Goal: Check status: Check status

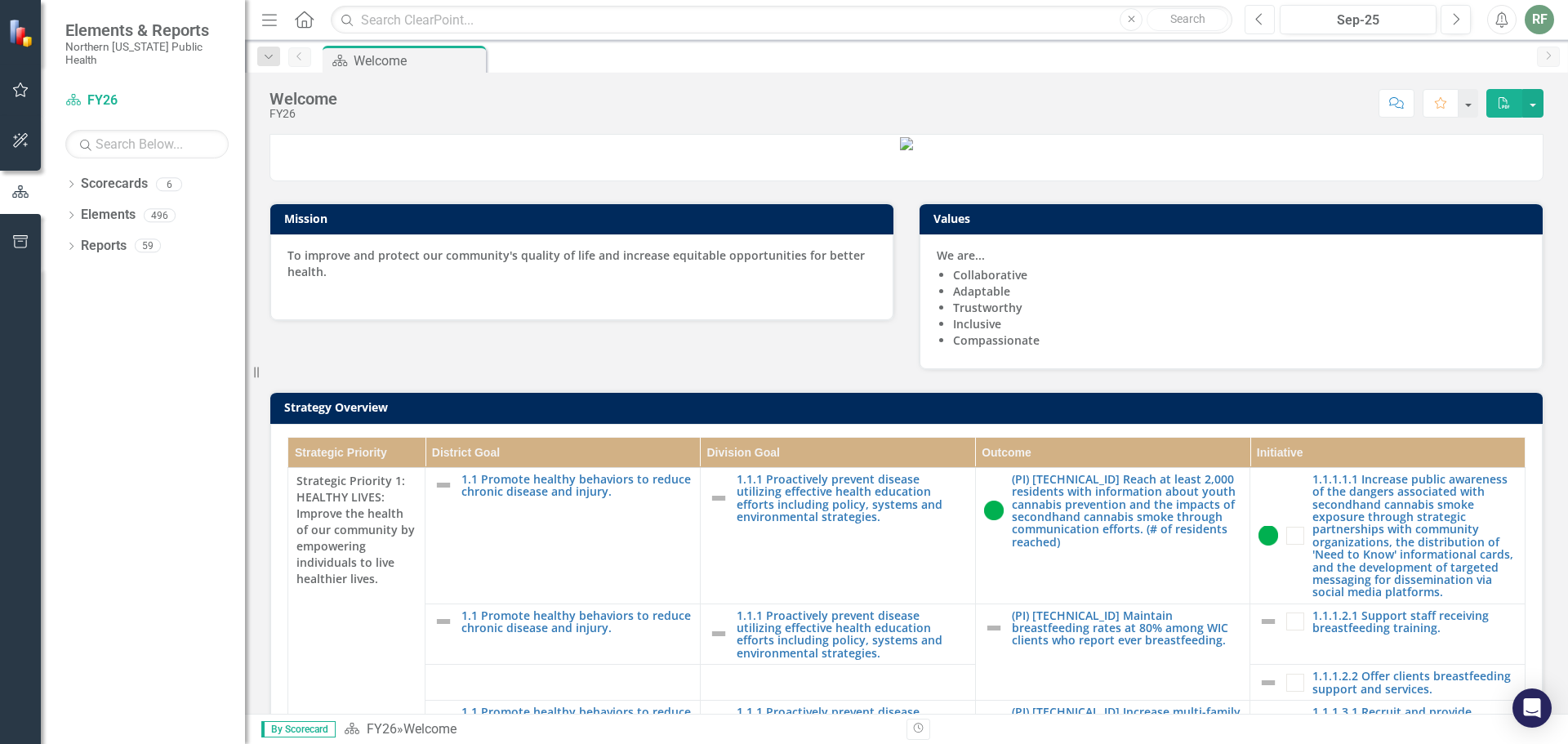
click at [1259, 15] on icon "Previous" at bounding box center [1259, 20] width 9 height 15
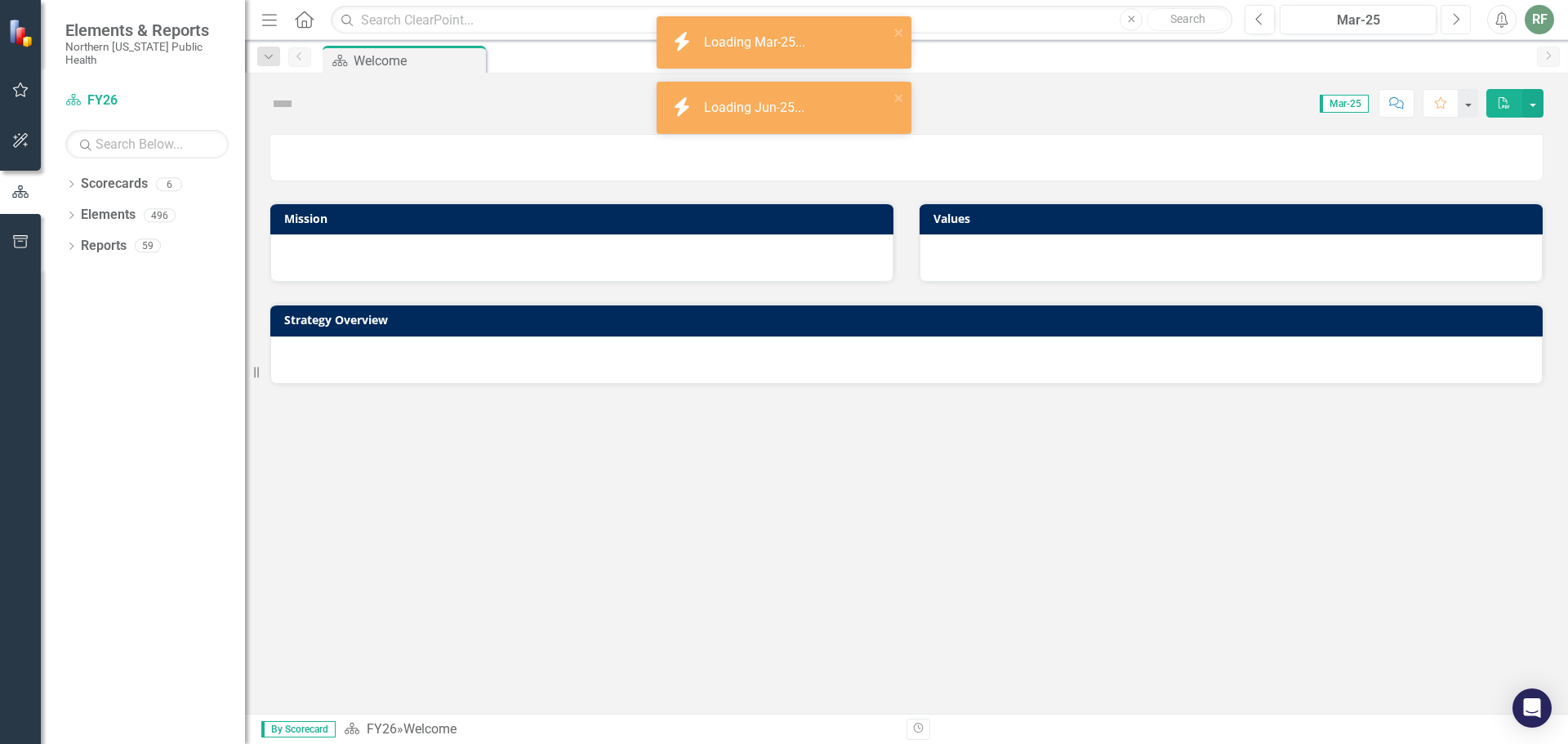
click at [1457, 21] on icon "Next" at bounding box center [1455, 20] width 9 height 15
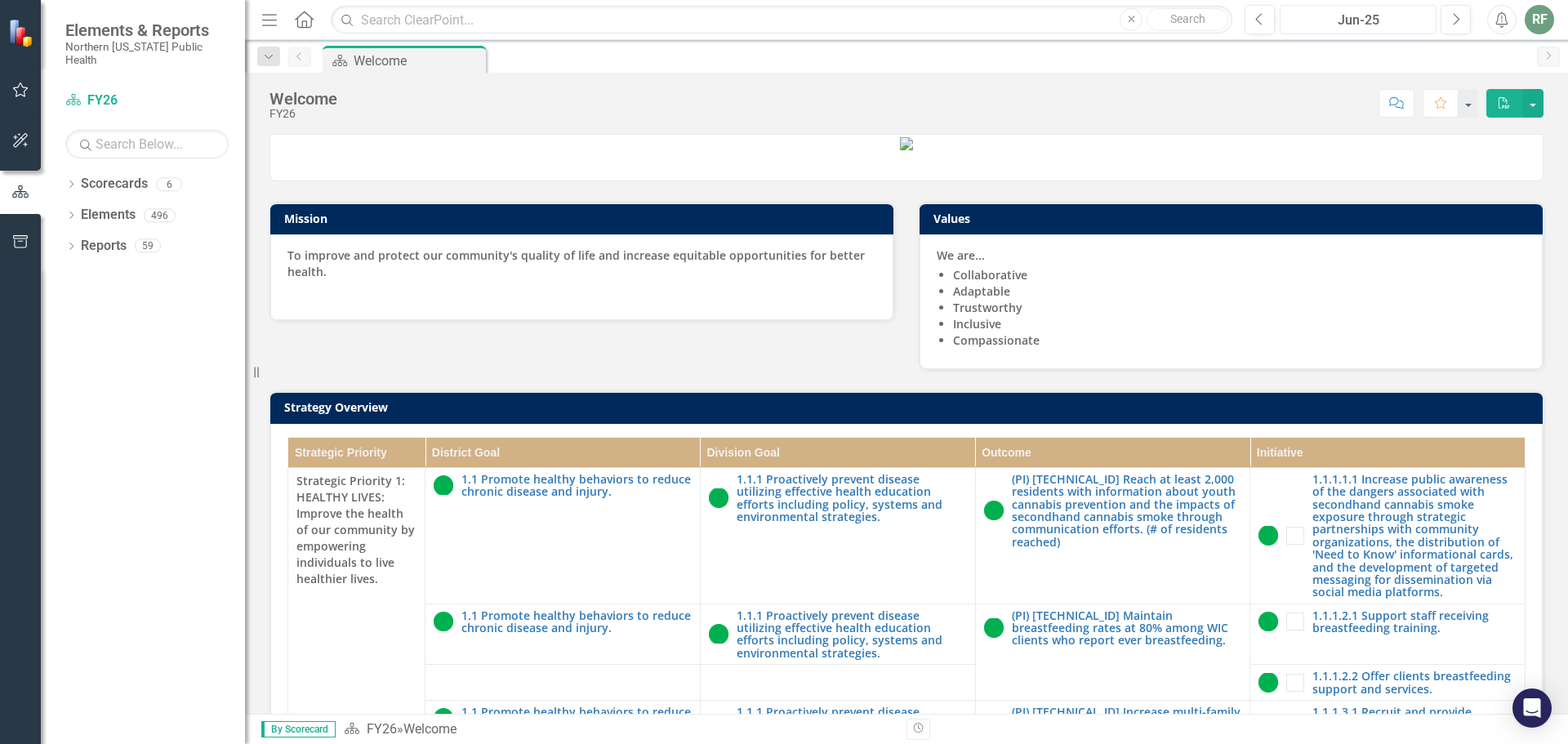
click at [1331, 17] on div "Jun-25" at bounding box center [1358, 21] width 145 height 20
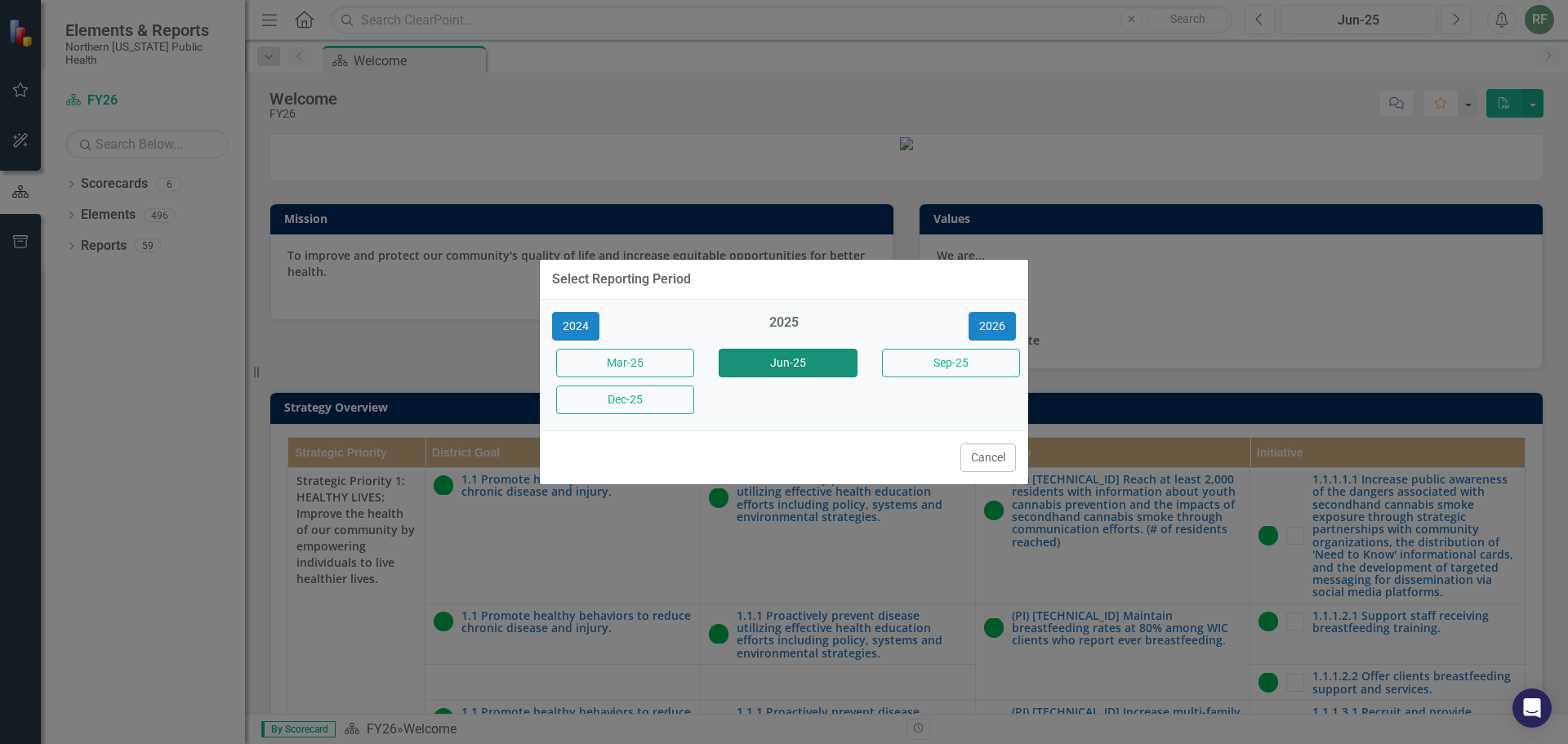
click at [823, 365] on button "Jun-25" at bounding box center [787, 362] width 138 height 28
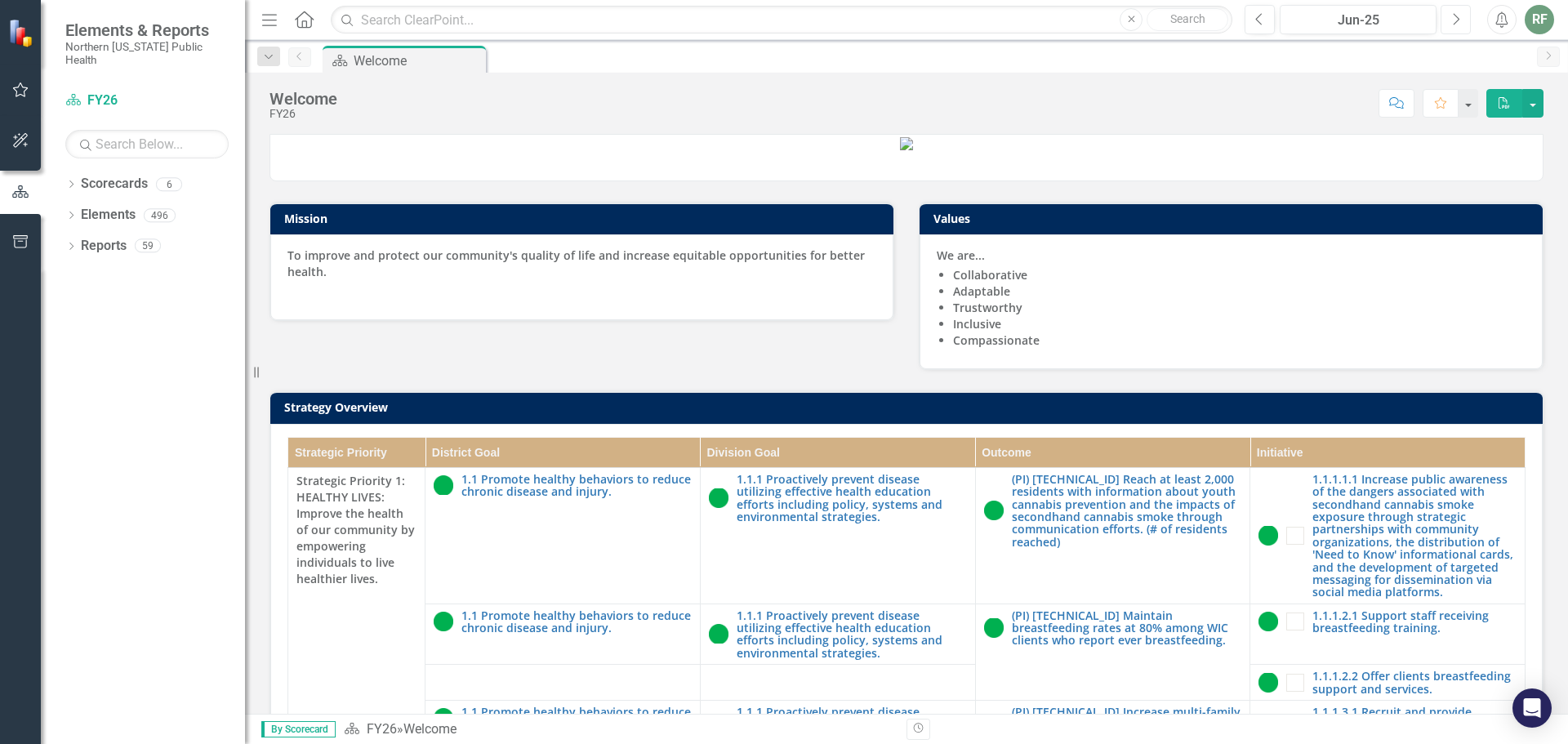
click at [1459, 29] on button "Next" at bounding box center [1455, 19] width 30 height 29
click at [1263, 11] on button "Previous" at bounding box center [1260, 19] width 30 height 29
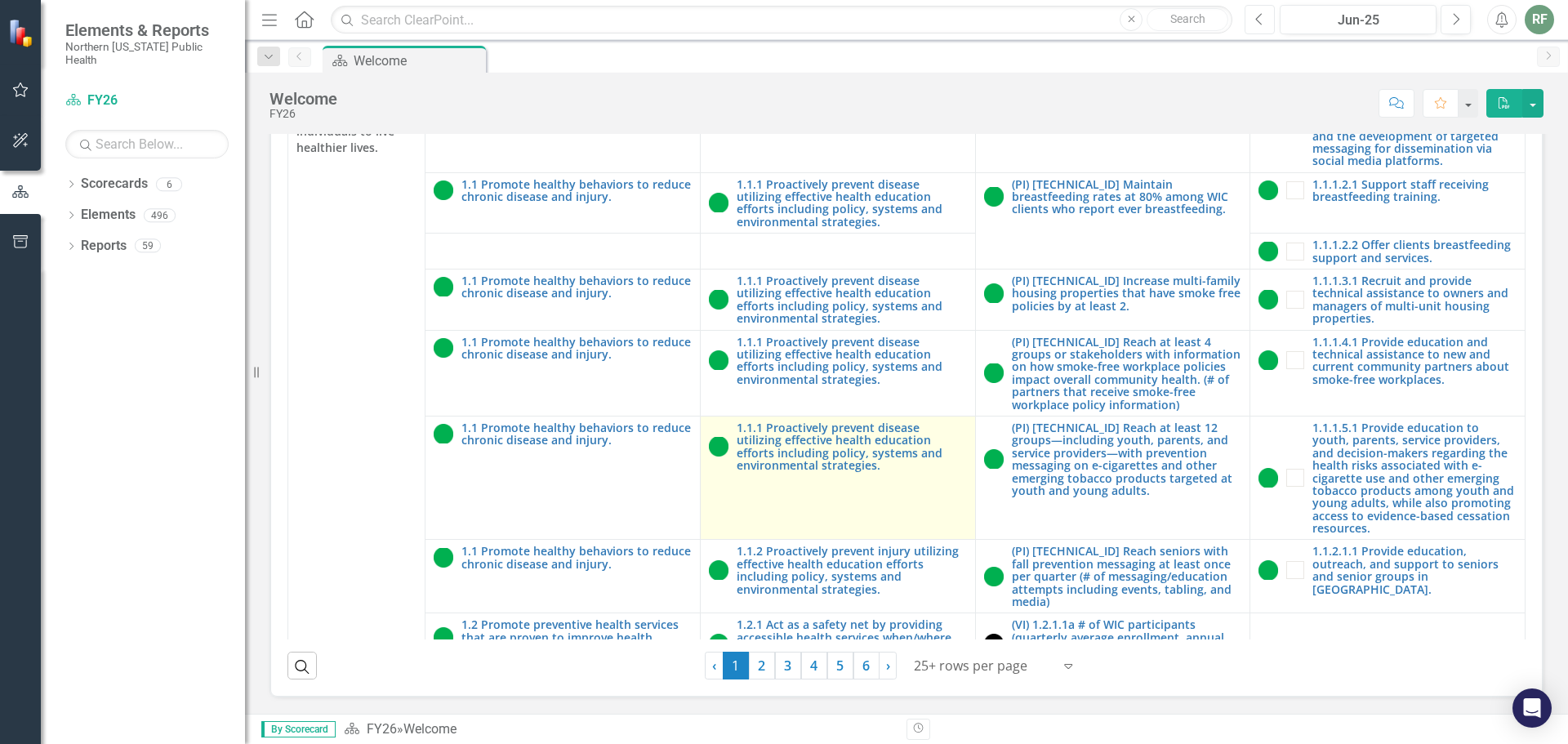
scroll to position [245, 0]
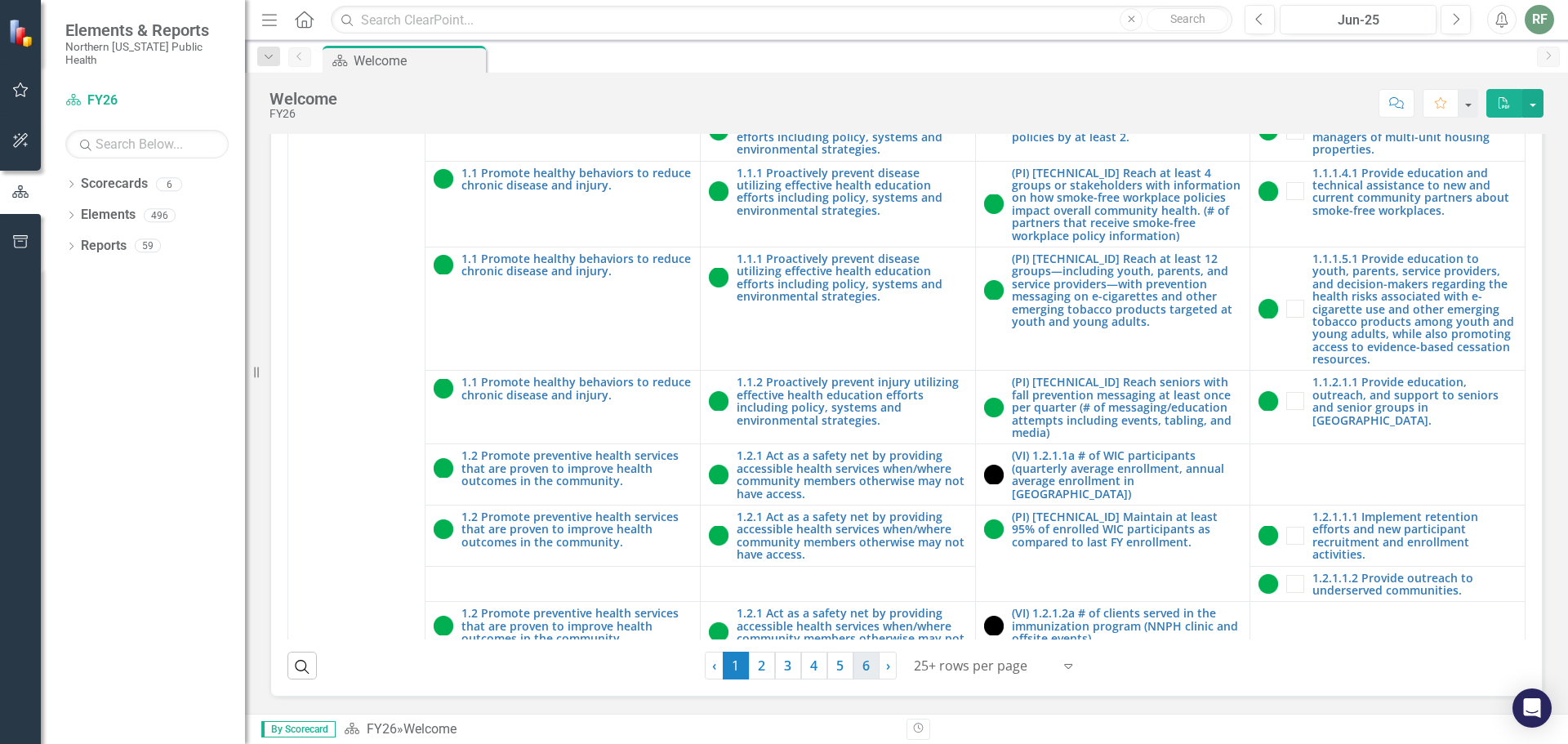
click at [854, 666] on link "6" at bounding box center [865, 665] width 26 height 27
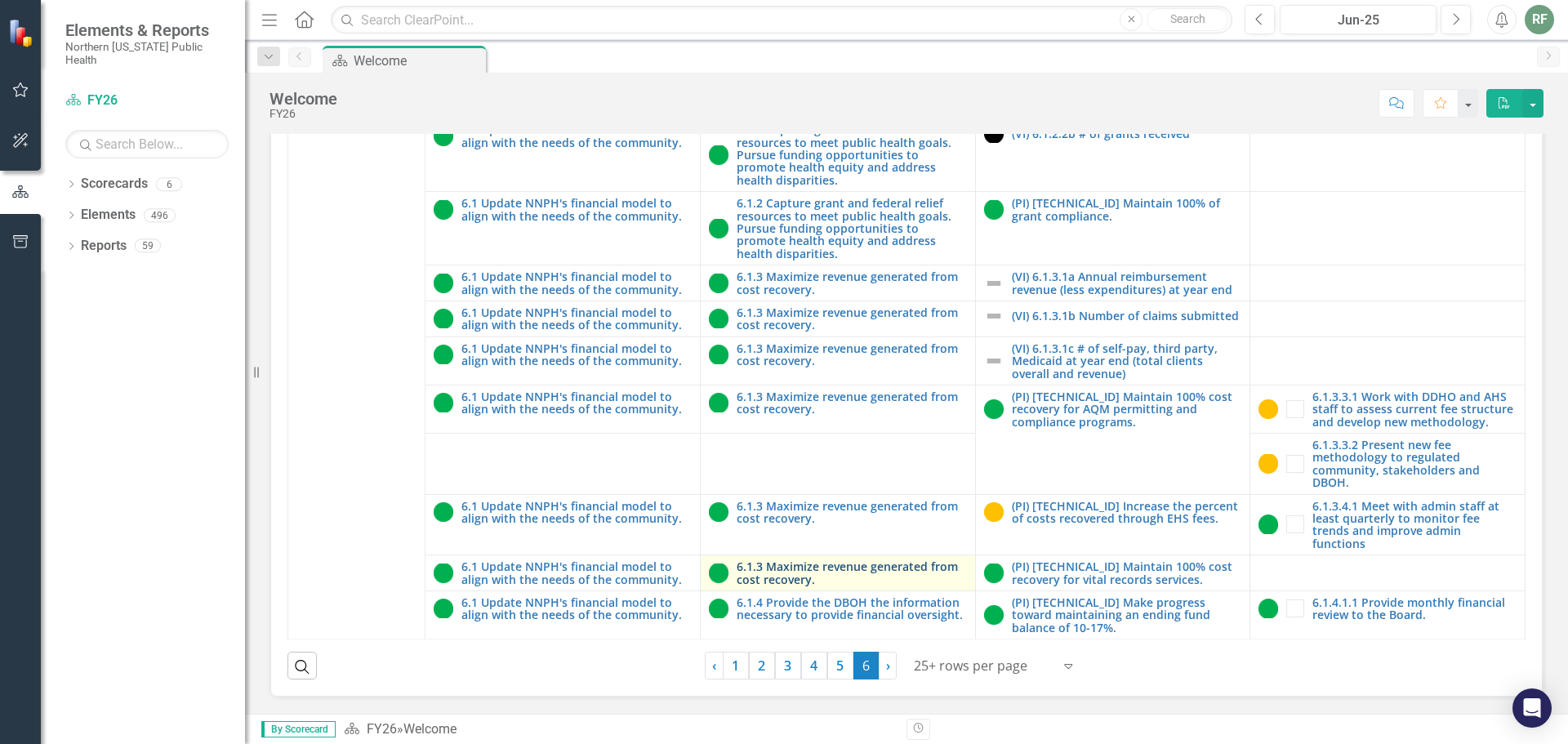
scroll to position [212, 0]
click at [70, 243] on icon at bounding box center [71, 246] width 4 height 7
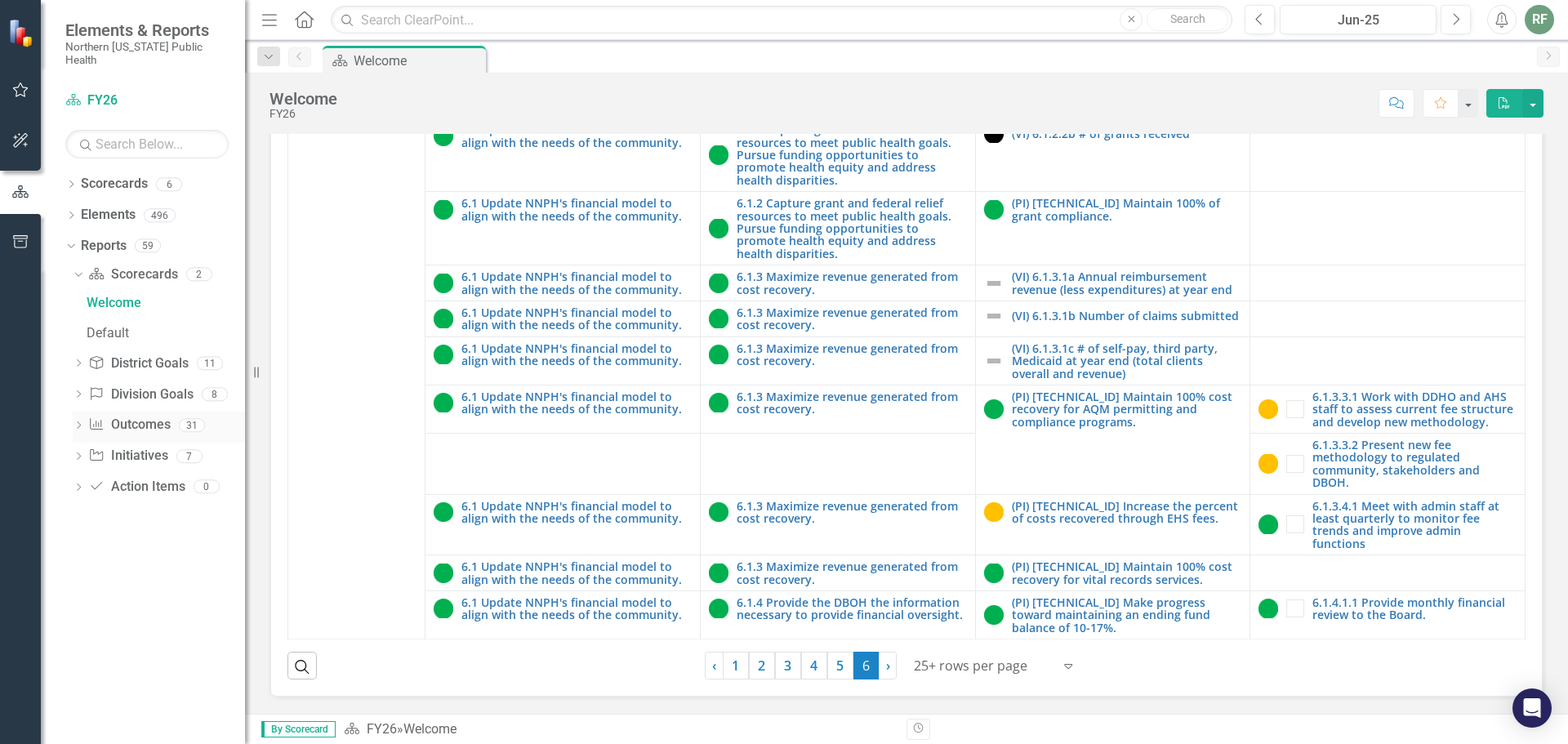
click at [82, 422] on icon "Dropdown" at bounding box center [78, 426] width 12 height 9
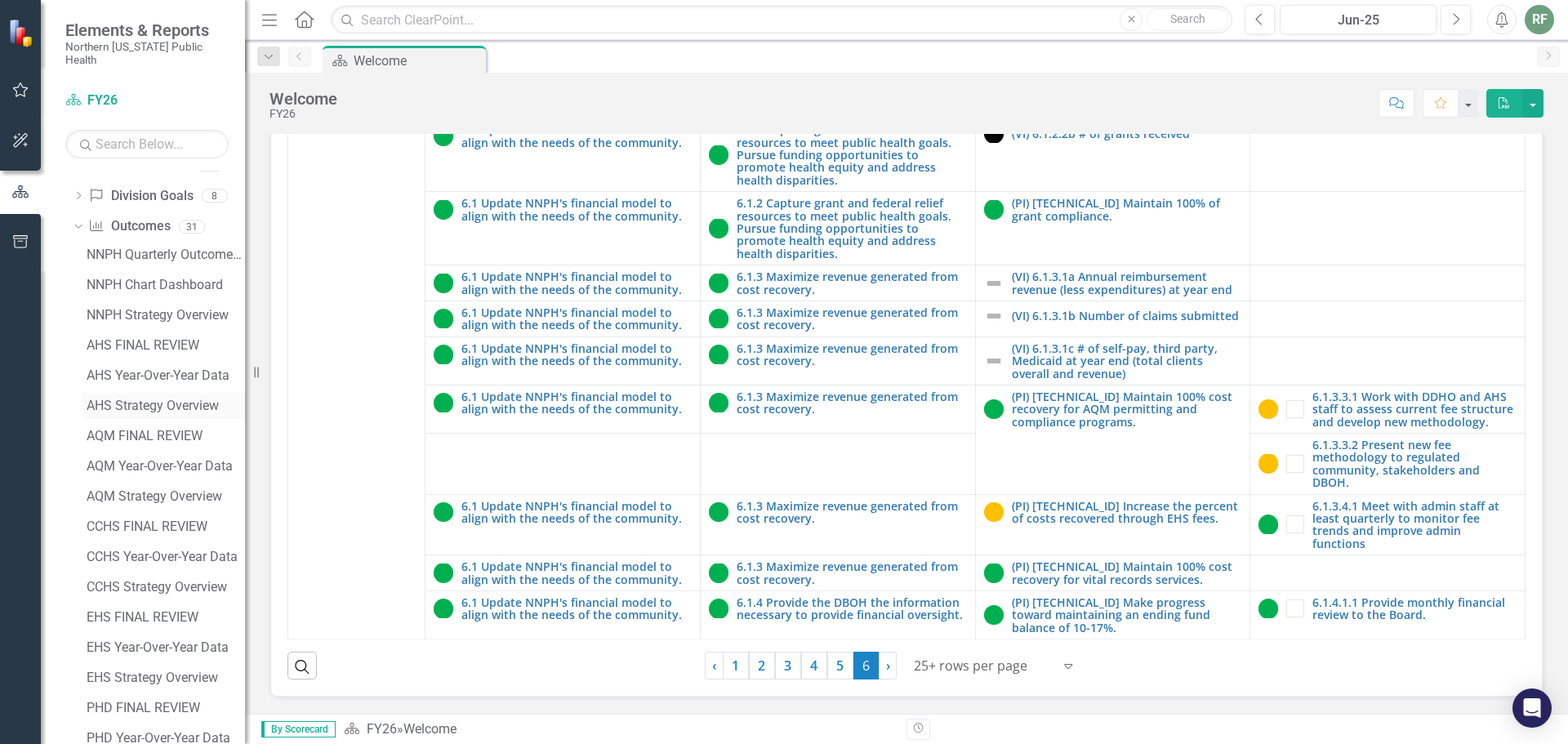
scroll to position [163, 0]
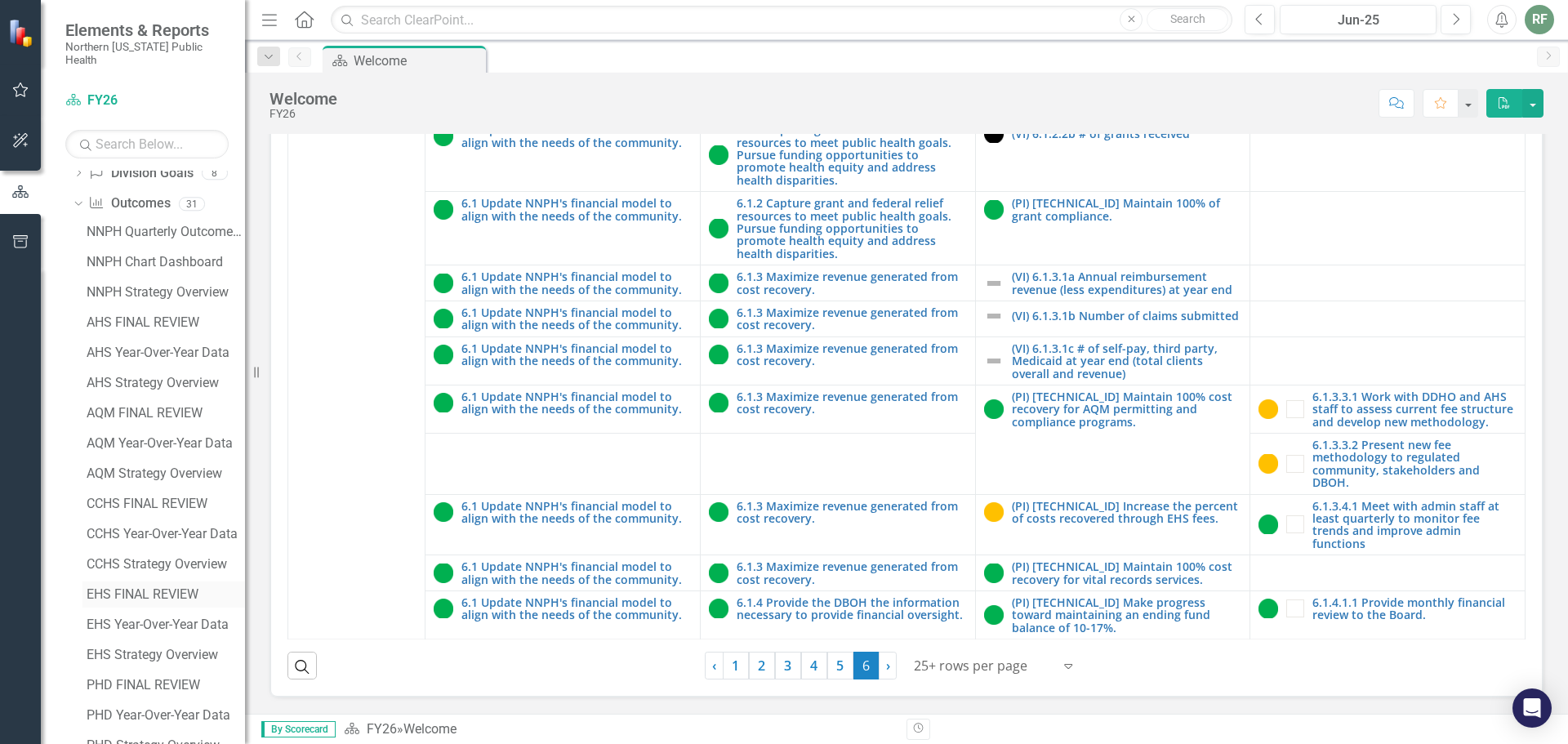
click at [144, 587] on div "EHS FINAL REVIEW" at bounding box center [165, 594] width 159 height 15
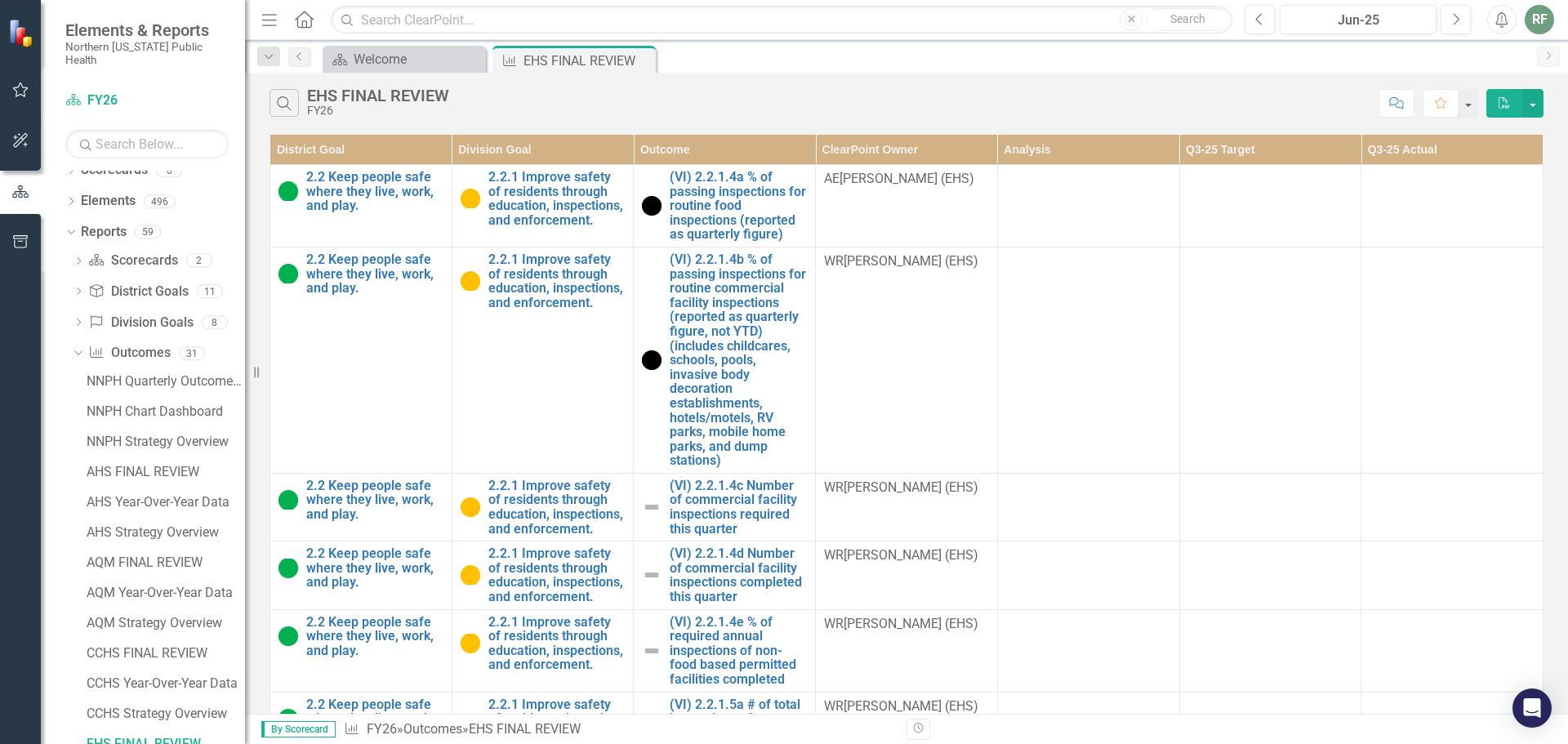
scroll to position [3061, 0]
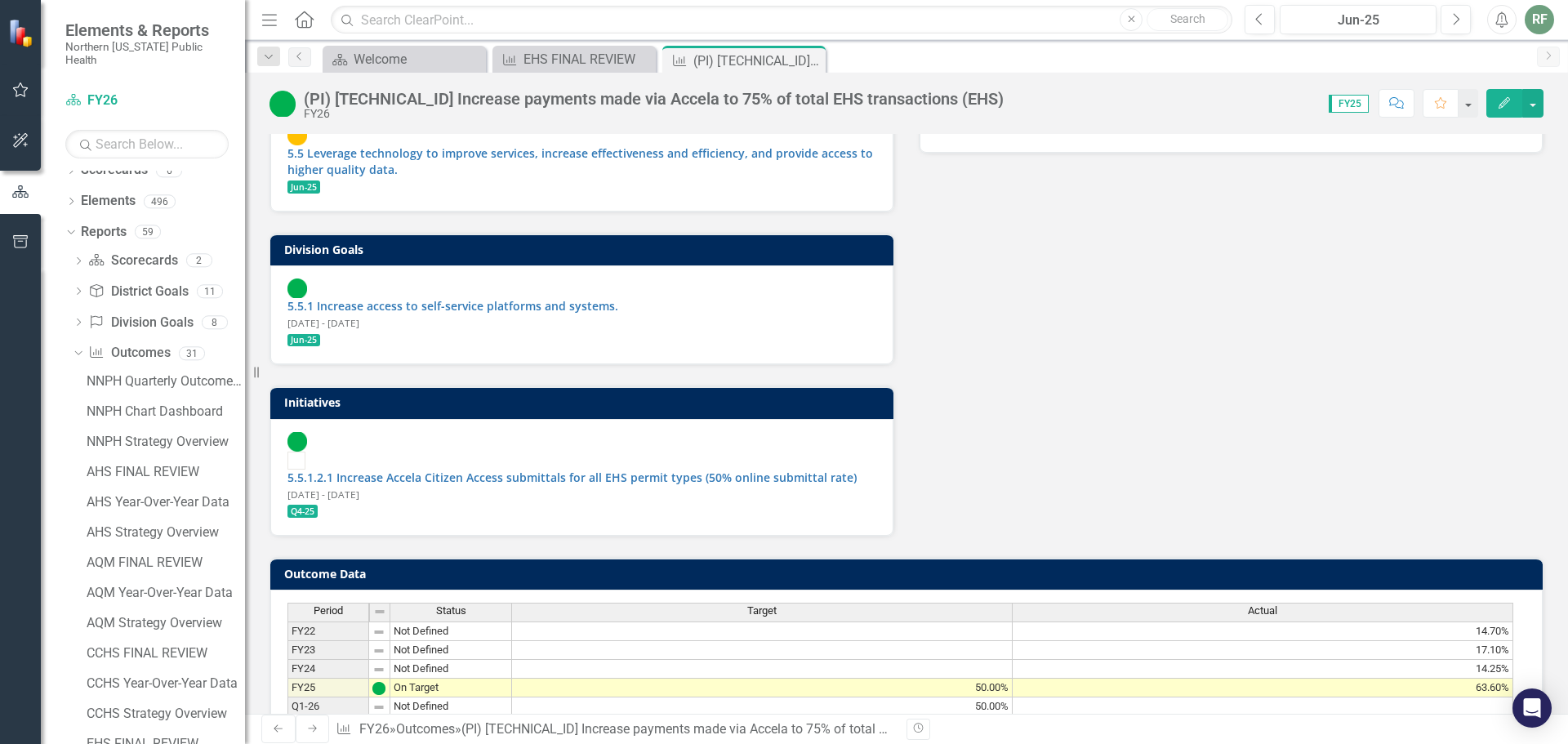
scroll to position [508, 0]
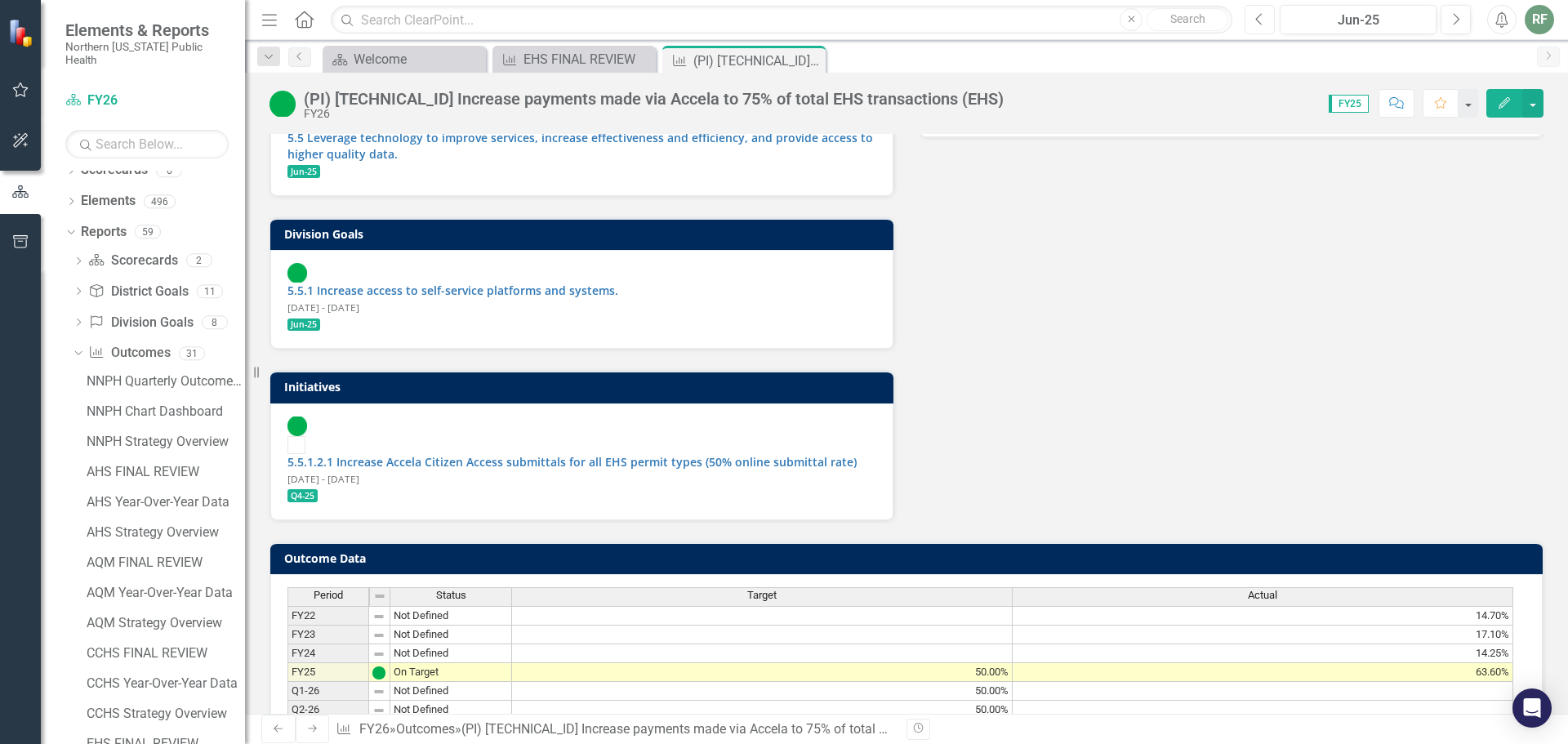
click at [1250, 27] on button "Previous" at bounding box center [1260, 19] width 30 height 29
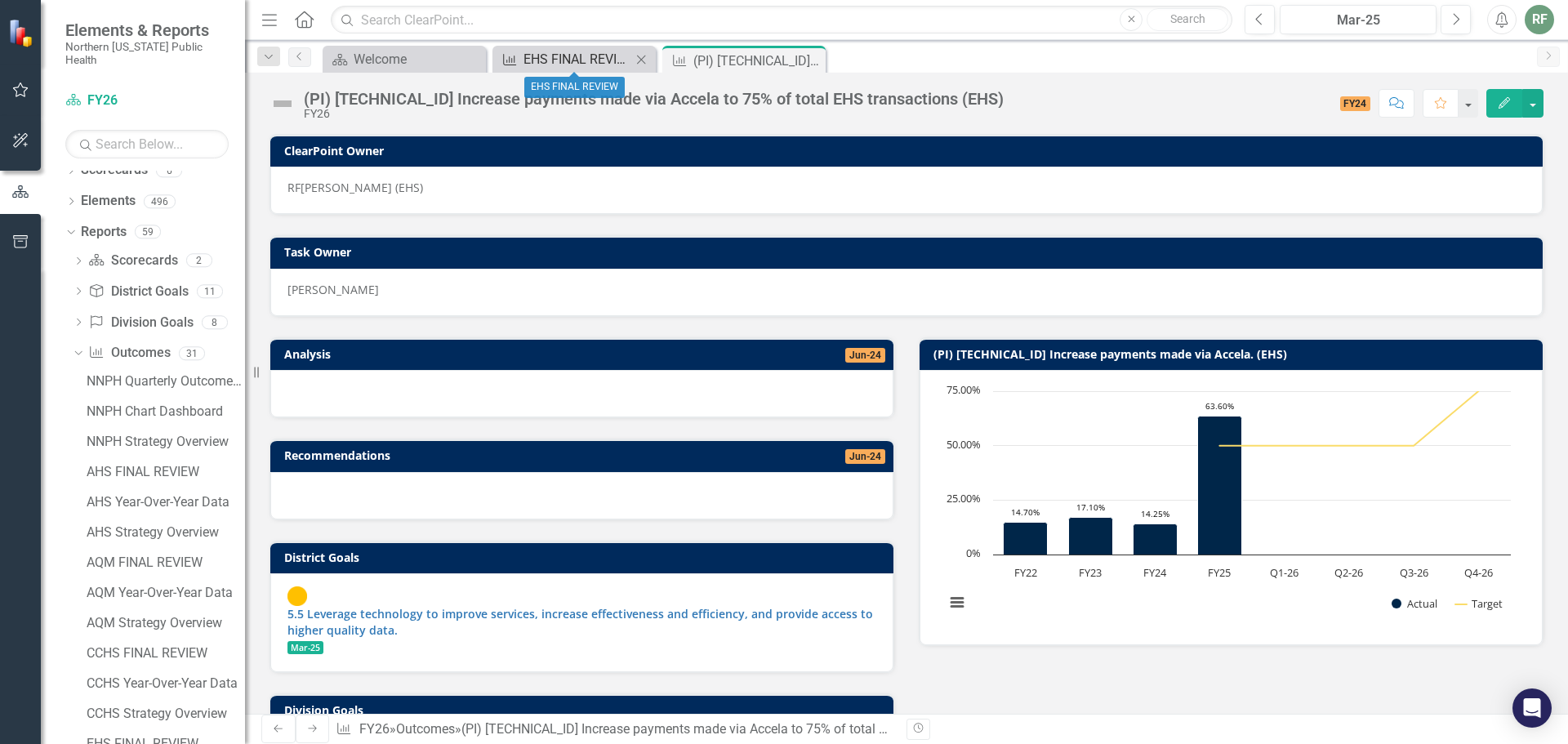
click at [518, 58] on icon "Outcome" at bounding box center [510, 60] width 17 height 13
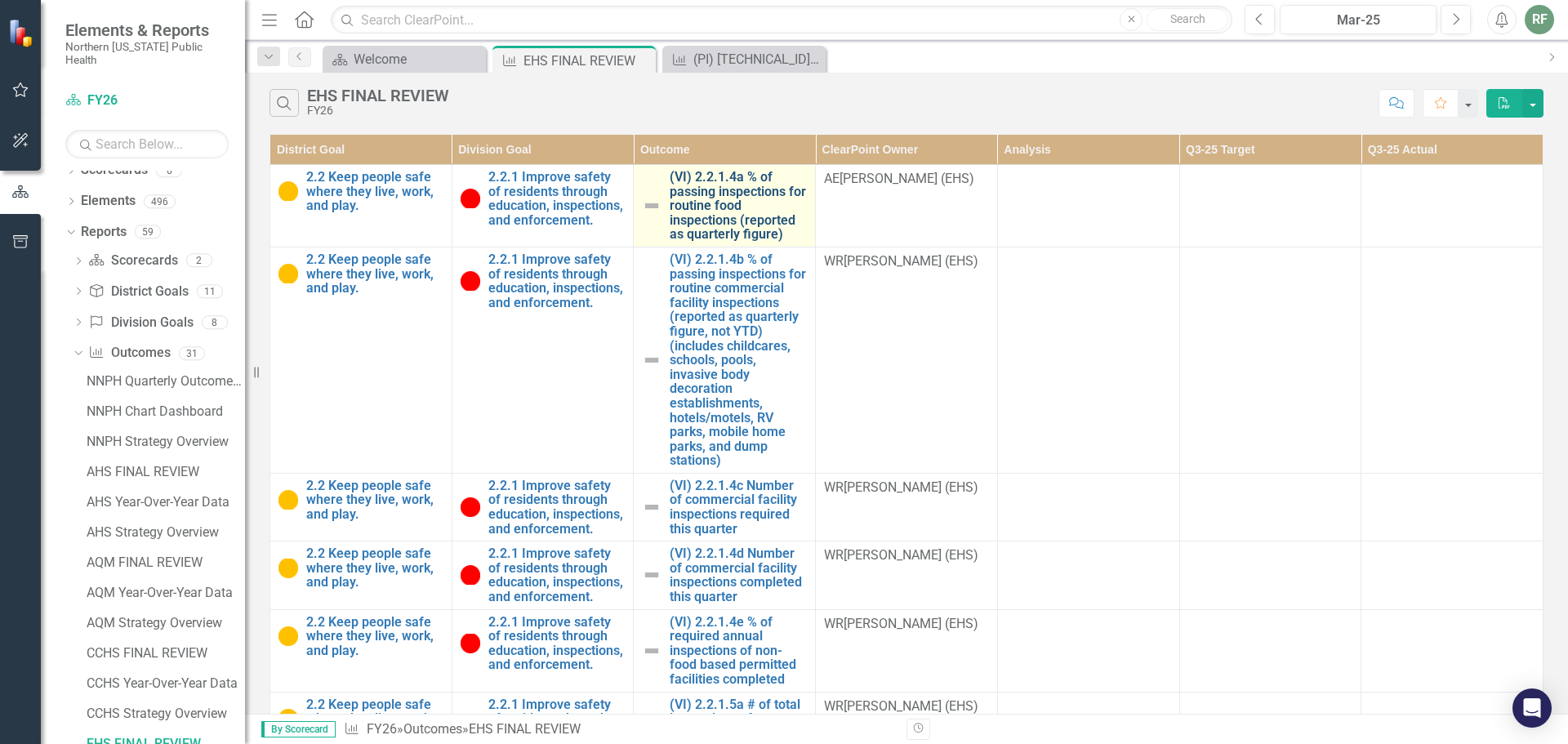
click at [669, 228] on link "(VI) 2.2.1.4a % of passing inspections for routine food inspections (reported a…" at bounding box center [737, 205] width 137 height 71
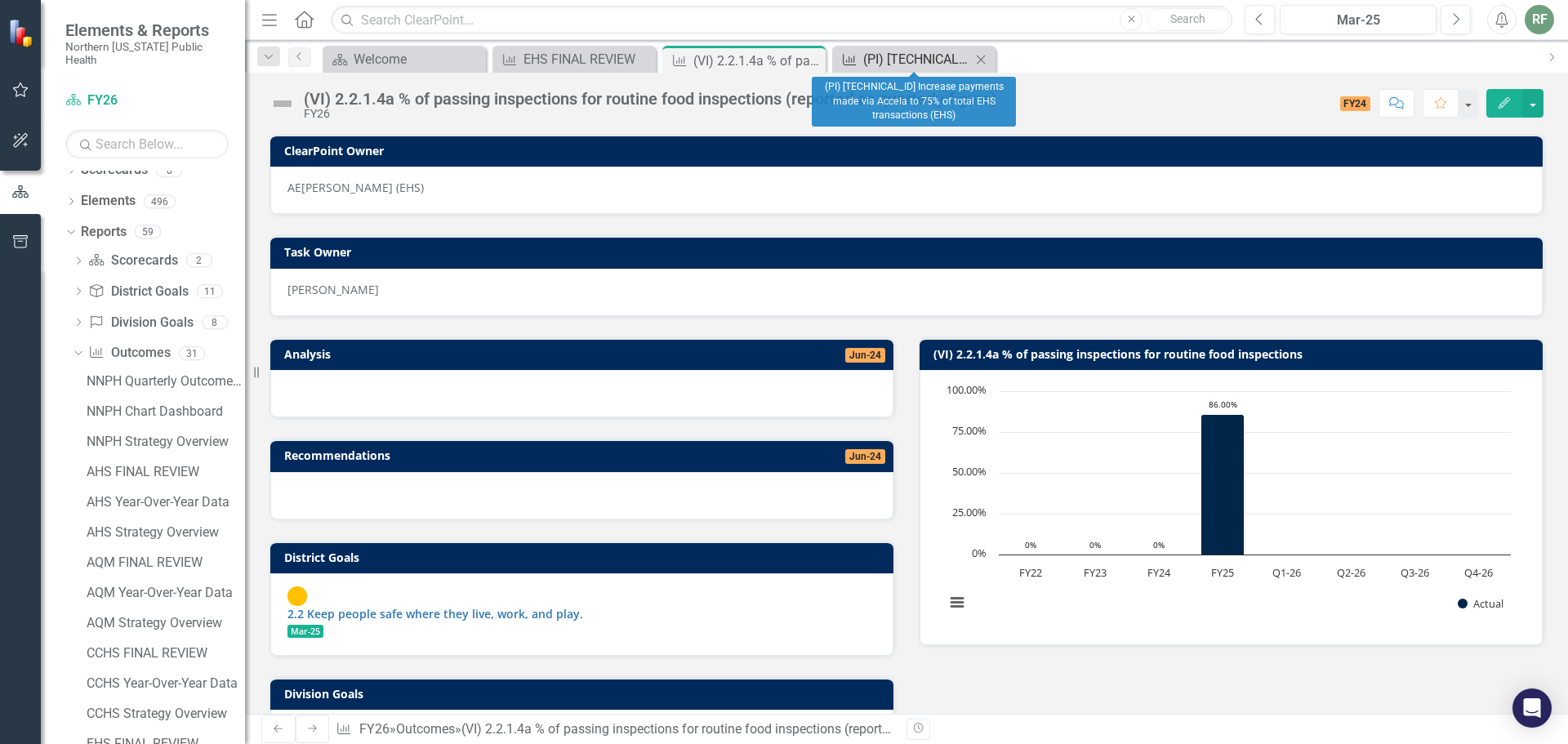
click at [924, 51] on div "(PI) [TECHNICAL_ID] Increase payments made via Accela to 75% of total EHS trans…" at bounding box center [917, 59] width 108 height 21
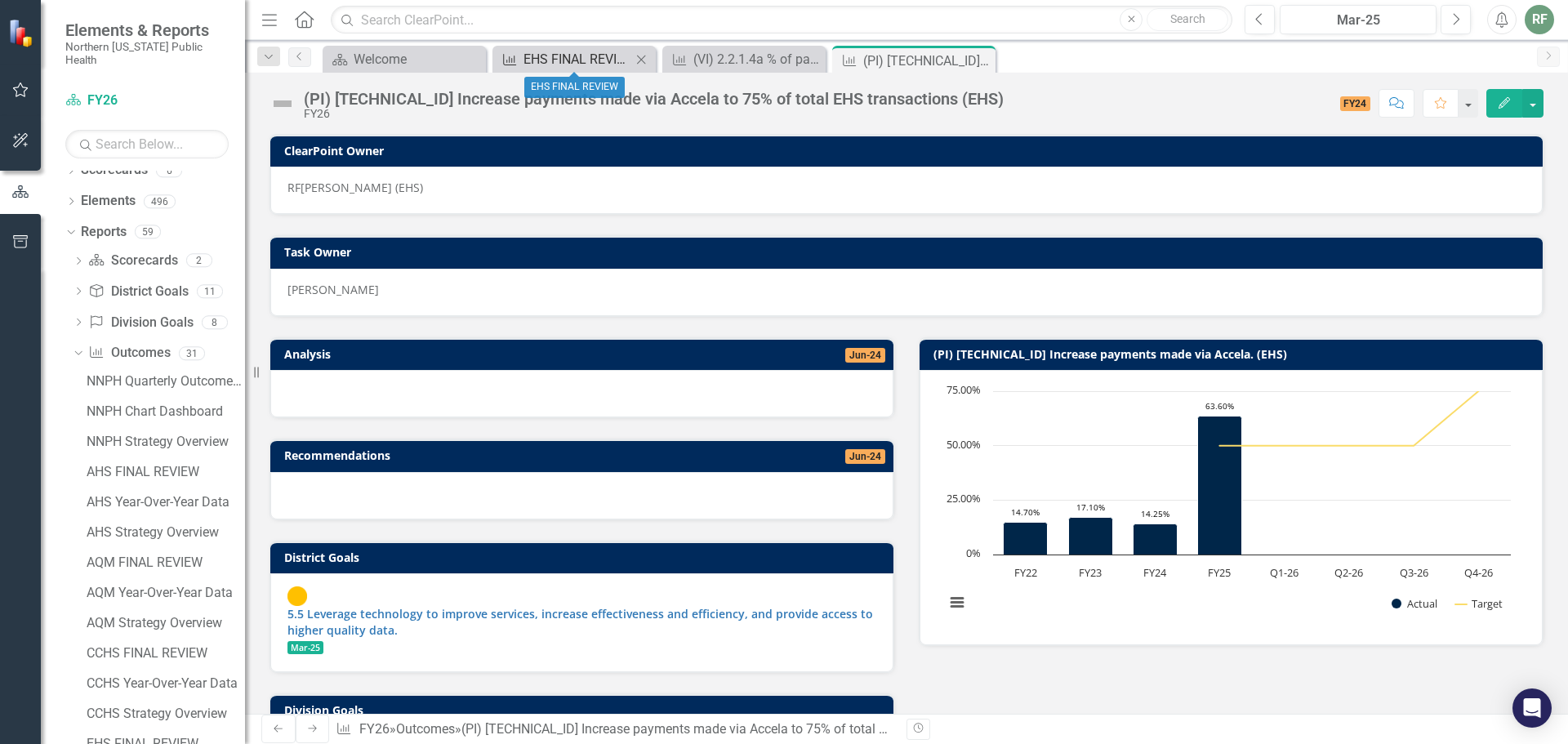
click at [563, 60] on div "EHS FINAL REVIEW" at bounding box center [577, 59] width 108 height 21
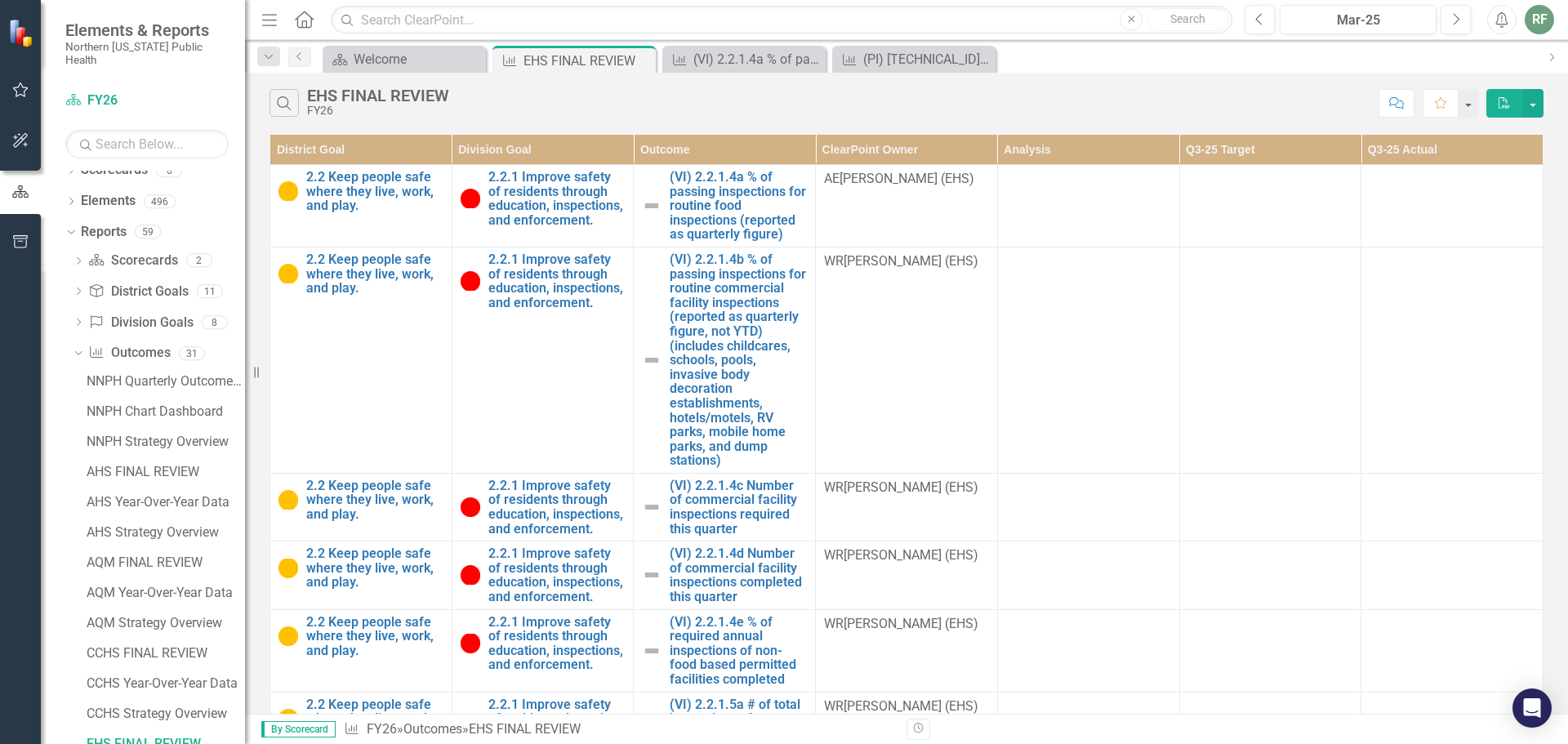
scroll to position [2494, 0]
